Goal: Information Seeking & Learning: Find specific fact

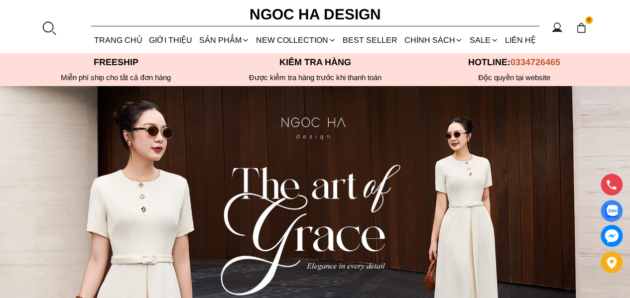
click at [45, 26] on div at bounding box center [48, 27] width 15 height 15
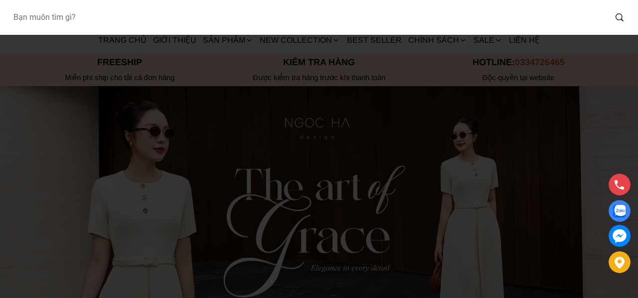
click at [80, 14] on input "Input search Bạn muốn tìm gì?" at bounding box center [305, 17] width 601 height 23
type input "a1069"
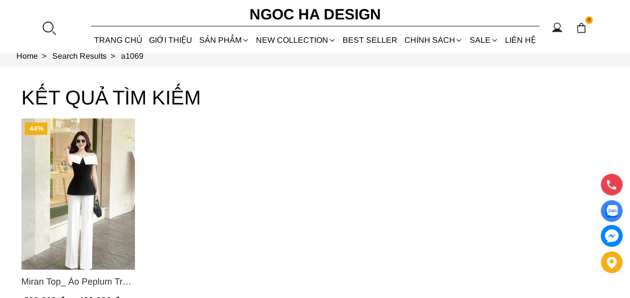
scroll to position [149, 0]
